Goal: Task Accomplishment & Management: Manage account settings

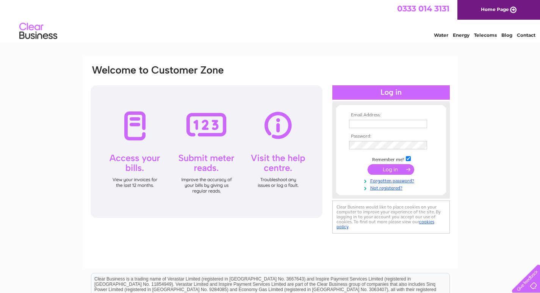
click at [390, 123] on input "text" at bounding box center [388, 124] width 78 height 8
type input "breconside.henderson@gmail.com"
click at [390, 172] on input "submit" at bounding box center [390, 170] width 47 height 11
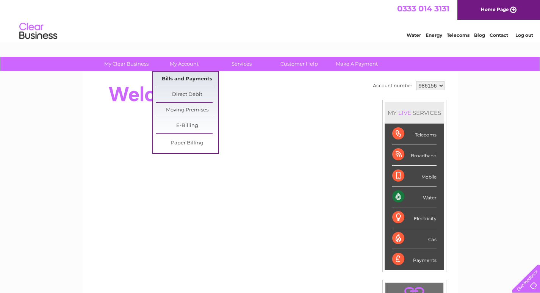
click at [194, 78] on link "Bills and Payments" at bounding box center [187, 79] width 63 height 15
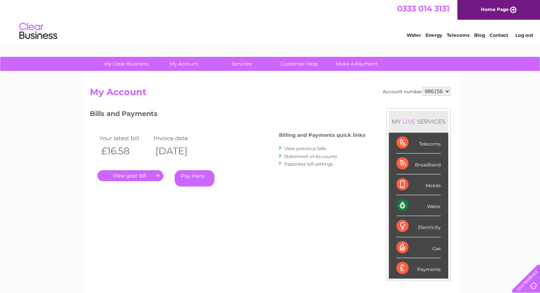
click at [148, 179] on link "." at bounding box center [130, 175] width 66 height 11
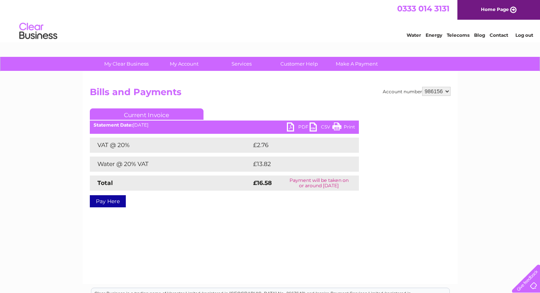
click at [299, 126] on link "PDF" at bounding box center [298, 127] width 23 height 11
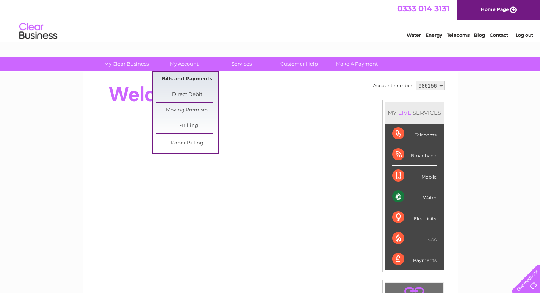
click at [199, 75] on link "Bills and Payments" at bounding box center [187, 79] width 63 height 15
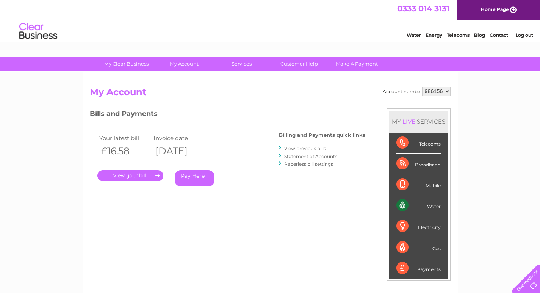
click at [314, 146] on link "View previous bills" at bounding box center [305, 148] width 42 height 6
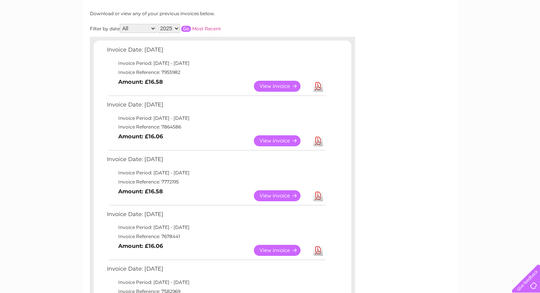
scroll to position [114, 0]
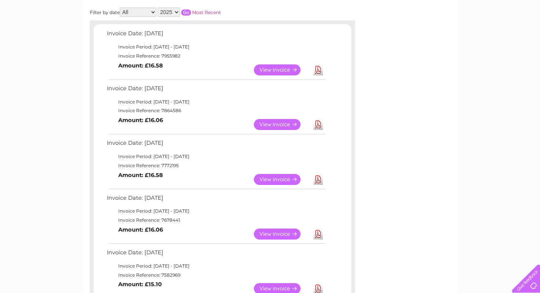
click at [274, 125] on link "View" at bounding box center [282, 124] width 56 height 11
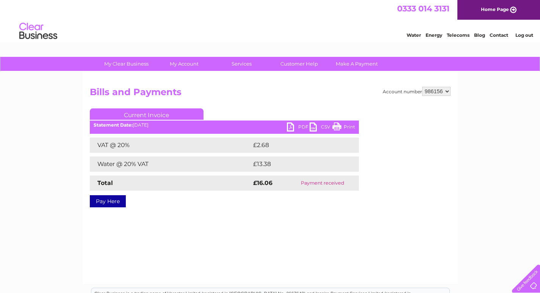
click at [291, 126] on link "PDF" at bounding box center [298, 127] width 23 height 11
click at [423, 5] on span "0333 014 3131" at bounding box center [423, 8] width 52 height 9
click at [526, 34] on link "Log out" at bounding box center [524, 35] width 18 height 6
